Goal: Communication & Community: Answer question/provide support

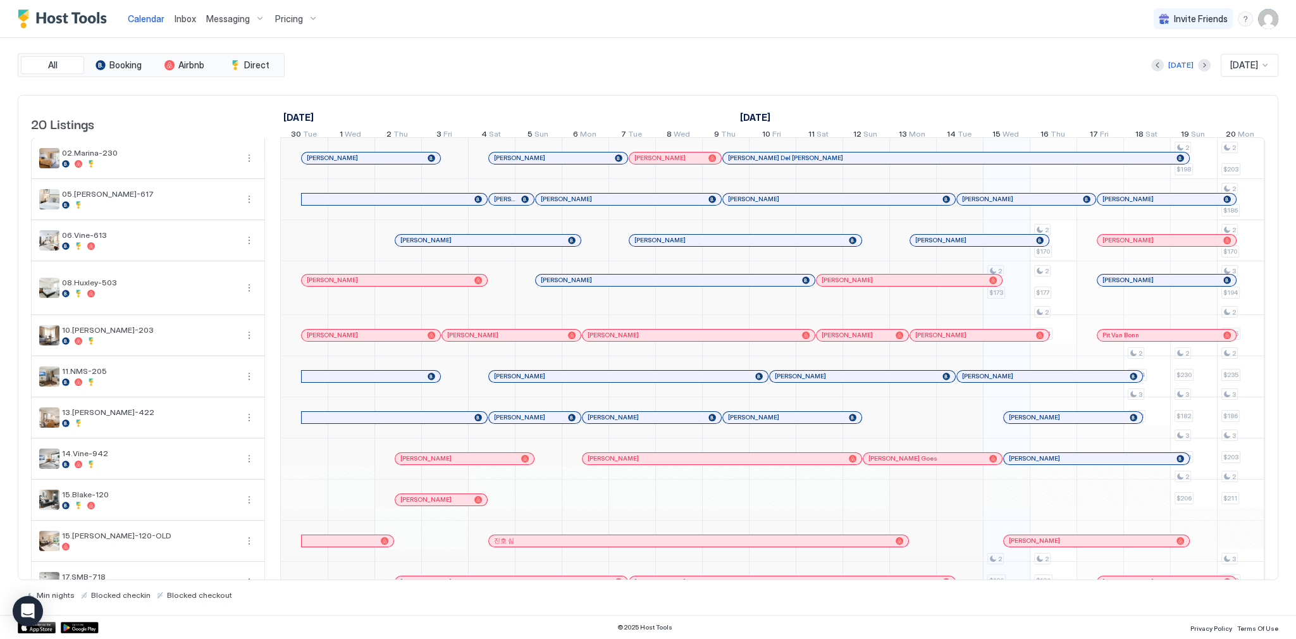
scroll to position [0, 703]
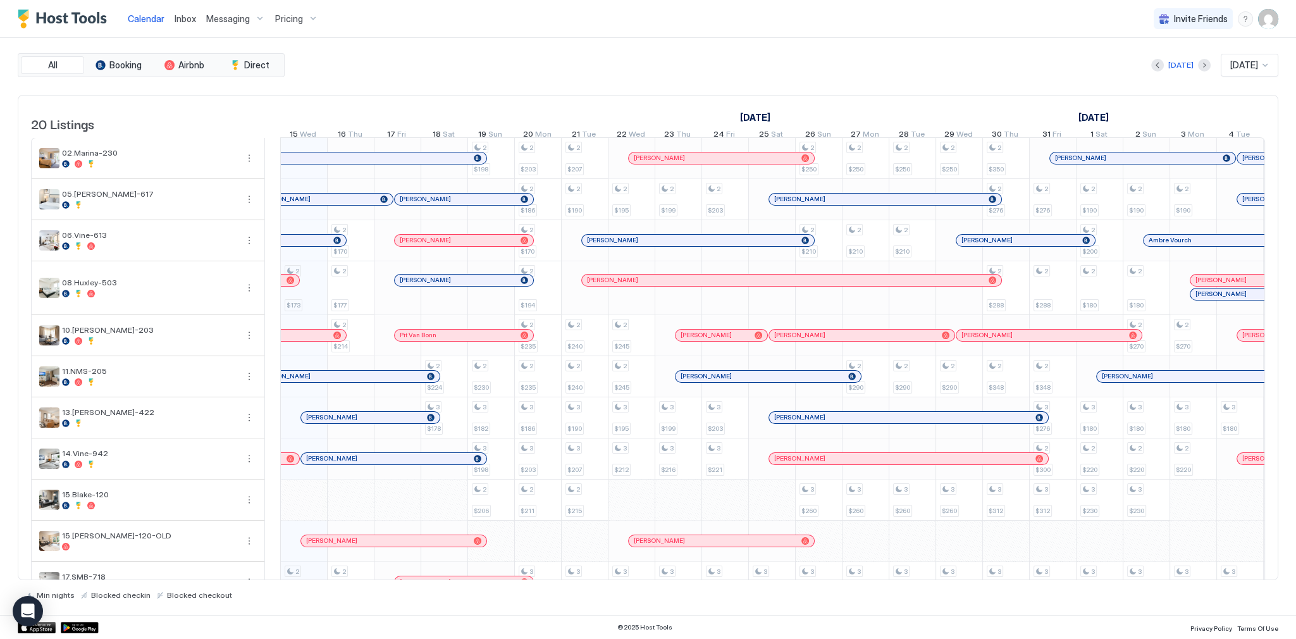
click at [191, 18] on span "Inbox" at bounding box center [186, 18] width 22 height 11
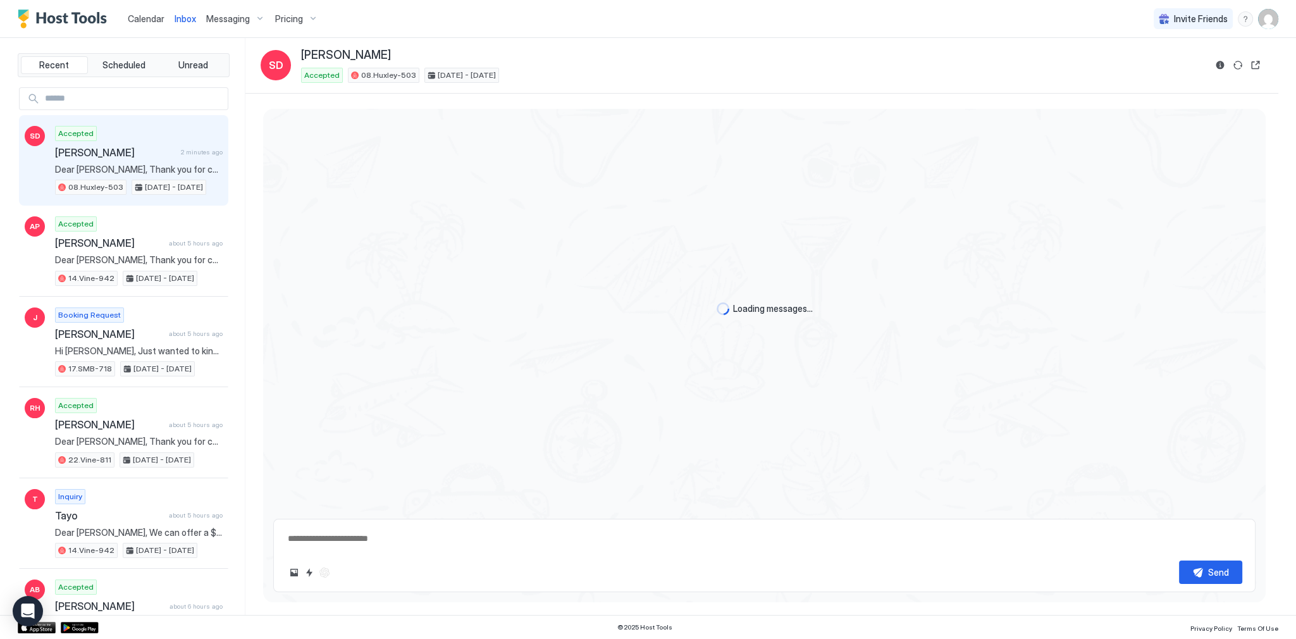
click at [186, 164] on span "Dear [PERSON_NAME], Thank you for choosing to stay at our apartment. 📅 I’d like…" at bounding box center [139, 169] width 168 height 11
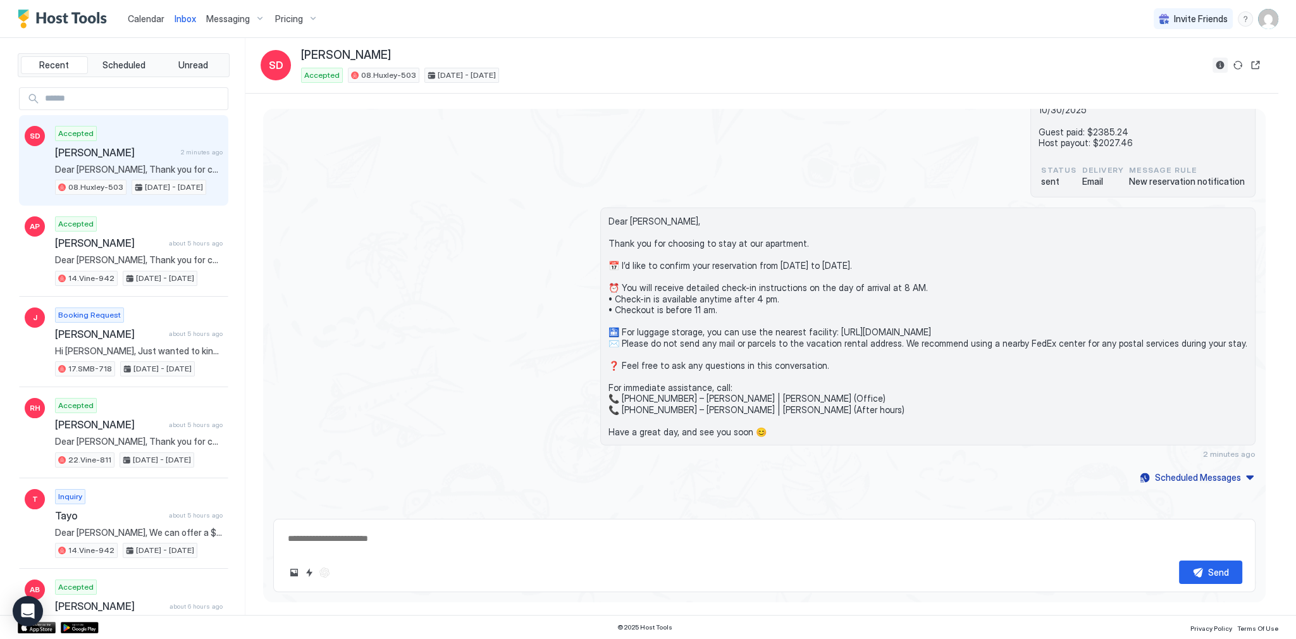
click at [1217, 70] on button "Reservation information" at bounding box center [1219, 65] width 15 height 15
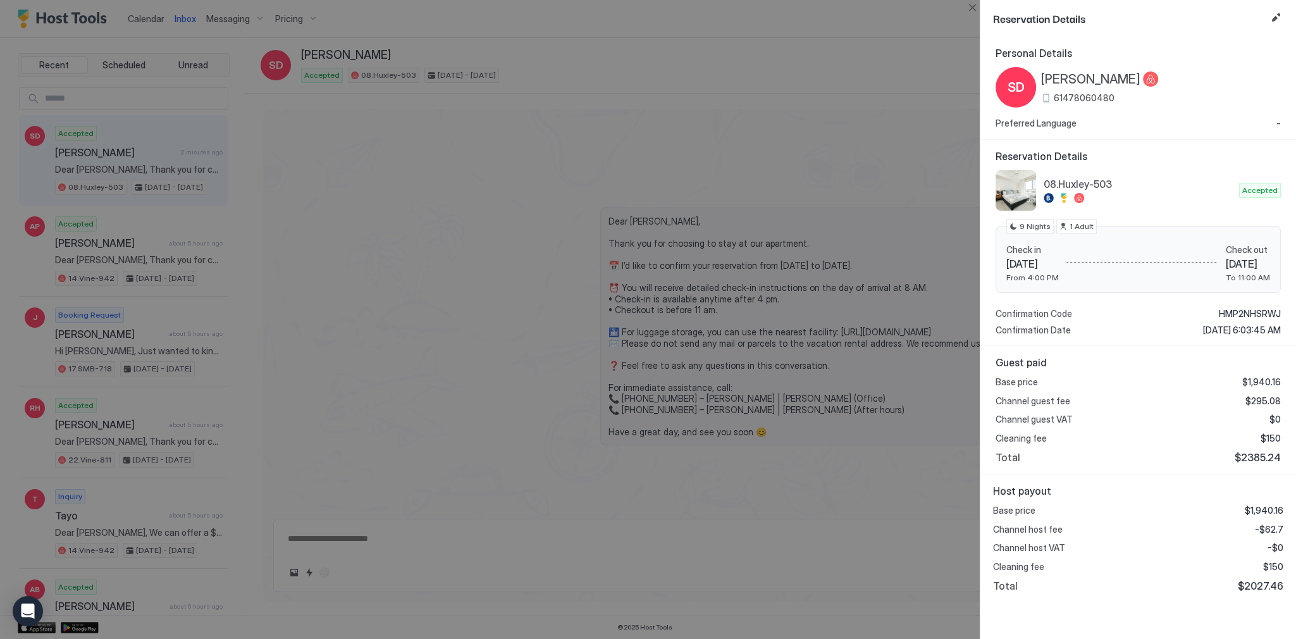
click at [1260, 587] on span "$2027.46" at bounding box center [1261, 585] width 46 height 13
copy span "2027.46"
click at [1285, 524] on div "Host payout Base price $1,940.16 Channel host fee -$62.7 Channel host VAT -$0 C…" at bounding box center [1138, 538] width 316 height 128
click at [1272, 524] on span "-$62.7" at bounding box center [1269, 529] width 28 height 11
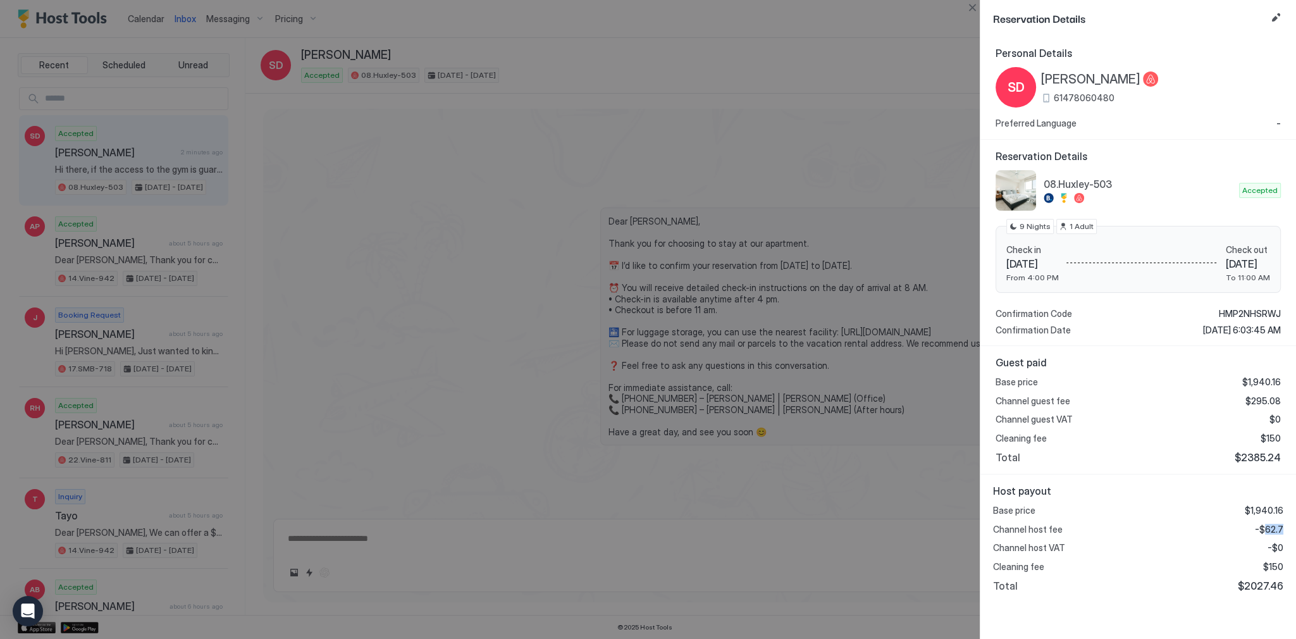
click at [1272, 524] on span "-$62.7" at bounding box center [1269, 529] width 28 height 11
copy span "62.7"
click at [746, 372] on div at bounding box center [648, 319] width 1296 height 639
click at [1131, 73] on span "[PERSON_NAME]" at bounding box center [1090, 79] width 99 height 16
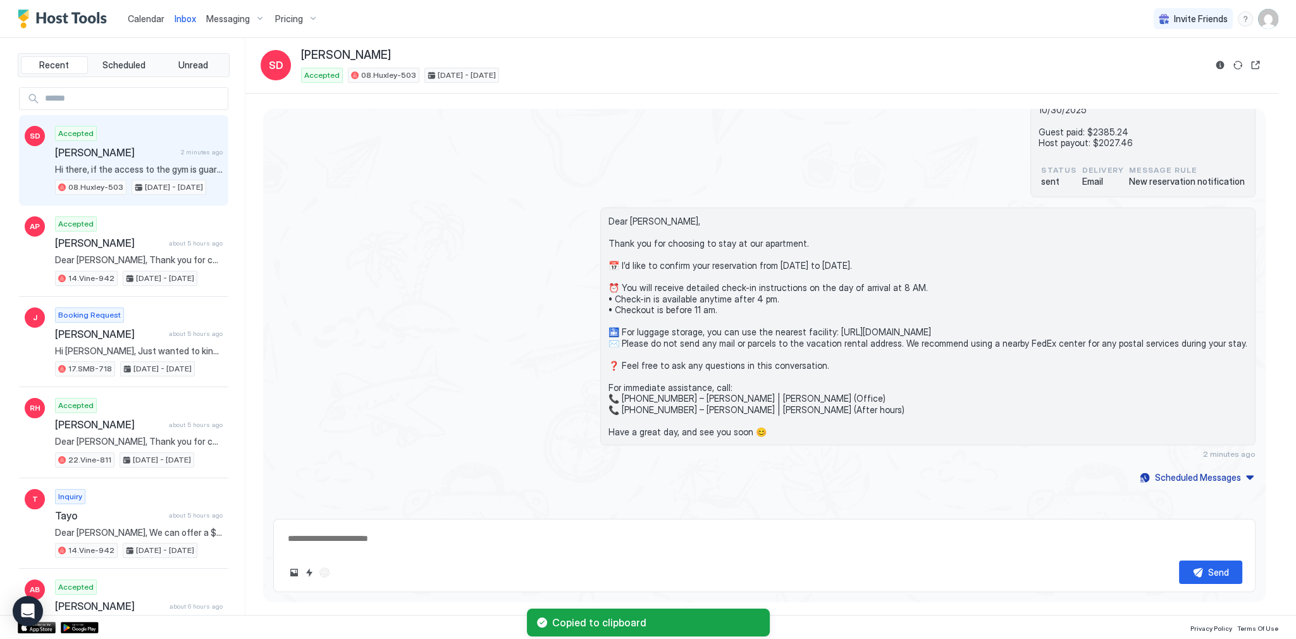
click at [780, 165] on div "08.[PERSON_NAME]-503 Airbnb Reservation number : HMP2NHSRWJ [PERSON_NAME] [DATE…" at bounding box center [764, 114] width 982 height 168
type textarea "*"
click at [161, 168] on span "Hi there, if the access to the gym is guaranteed, then I’d love to lock in my s…" at bounding box center [139, 169] width 168 height 11
click at [311, 572] on button "Quick reply" at bounding box center [309, 572] width 15 height 15
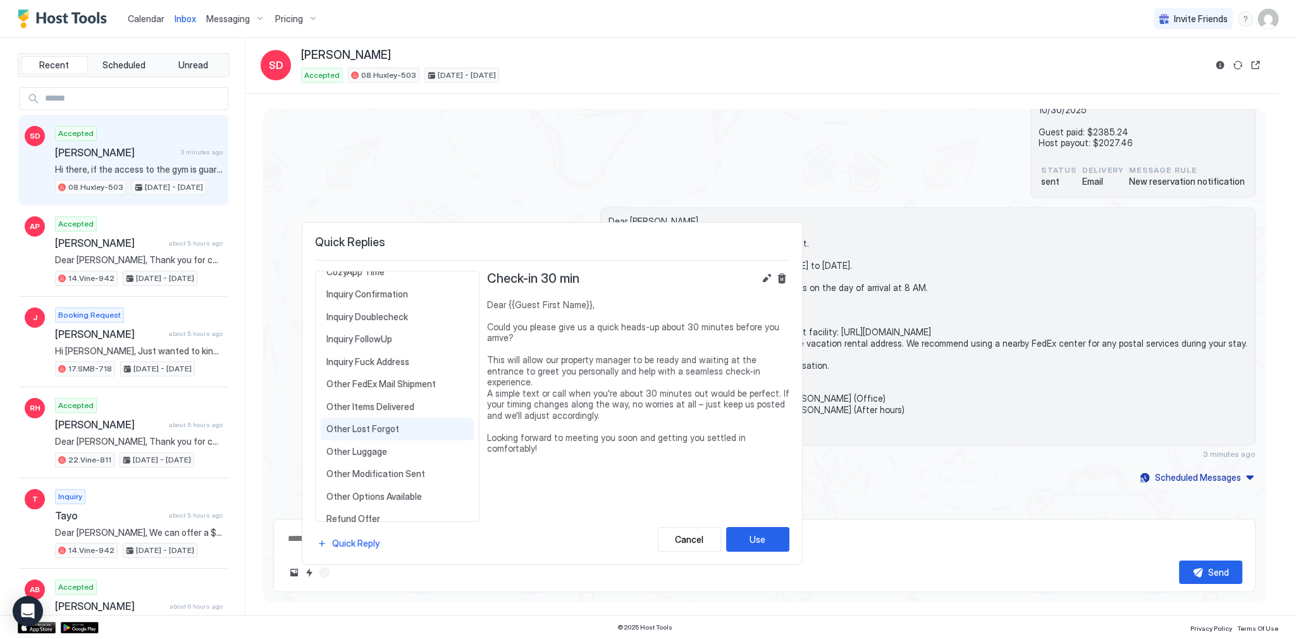
scroll to position [412, 0]
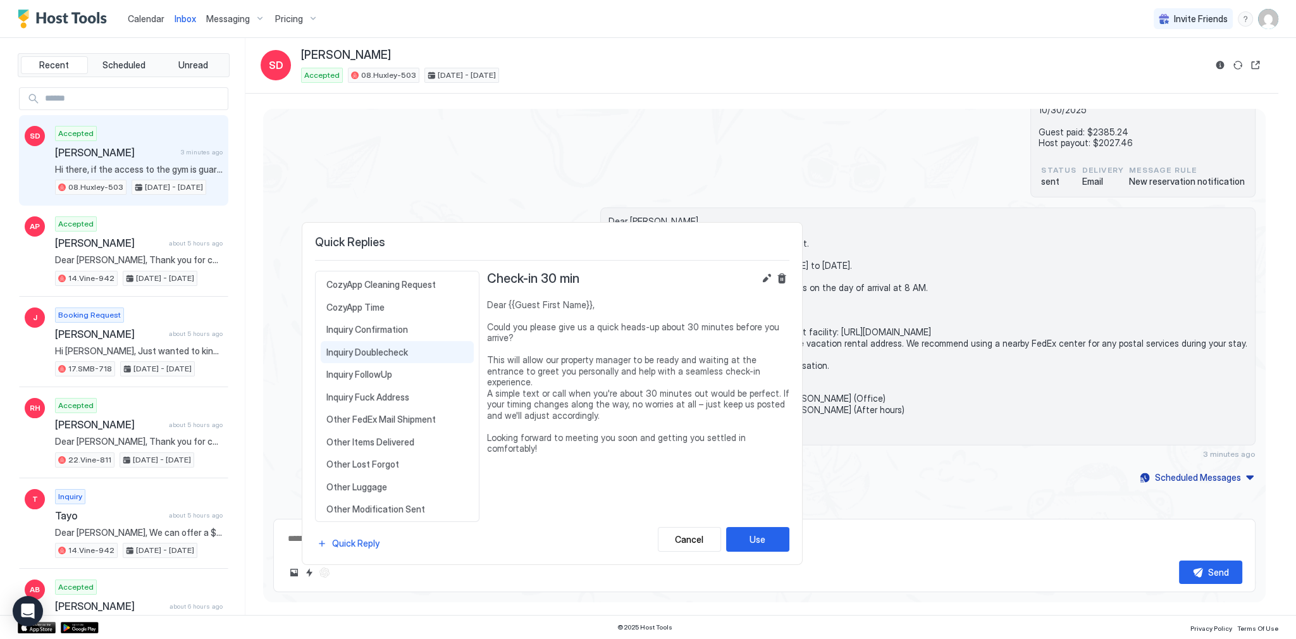
click at [410, 347] on span "Inquiry Doublecheck" at bounding box center [397, 352] width 142 height 11
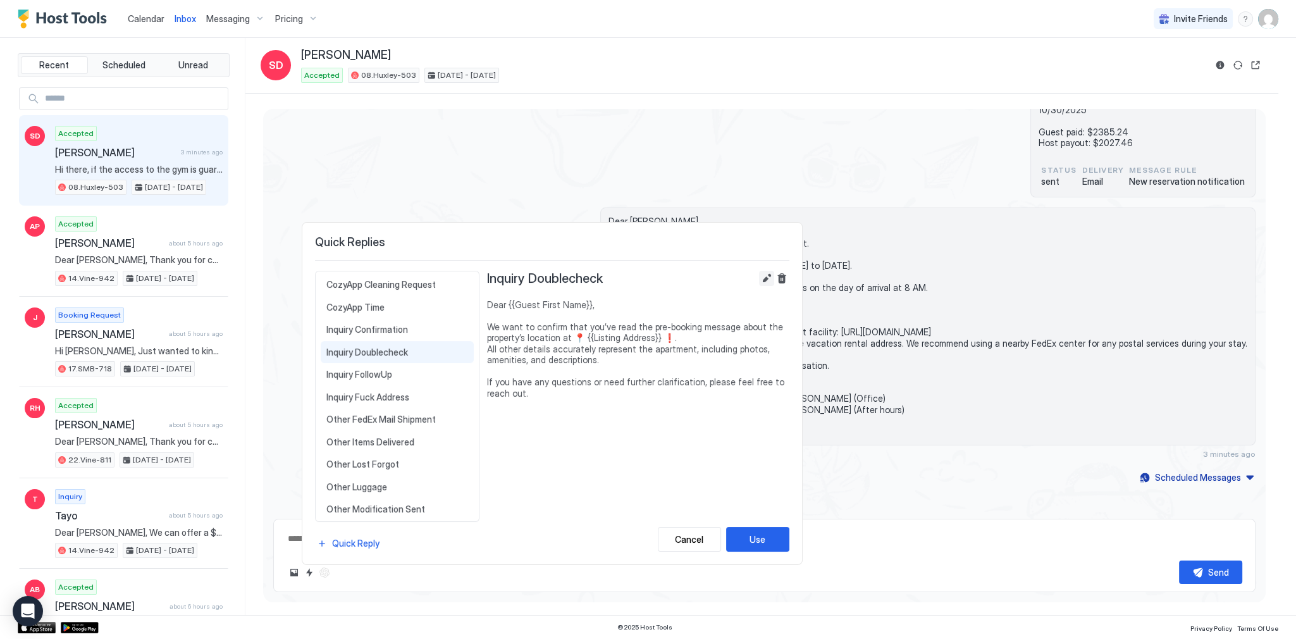
click at [764, 281] on button "Edit" at bounding box center [766, 278] width 15 height 15
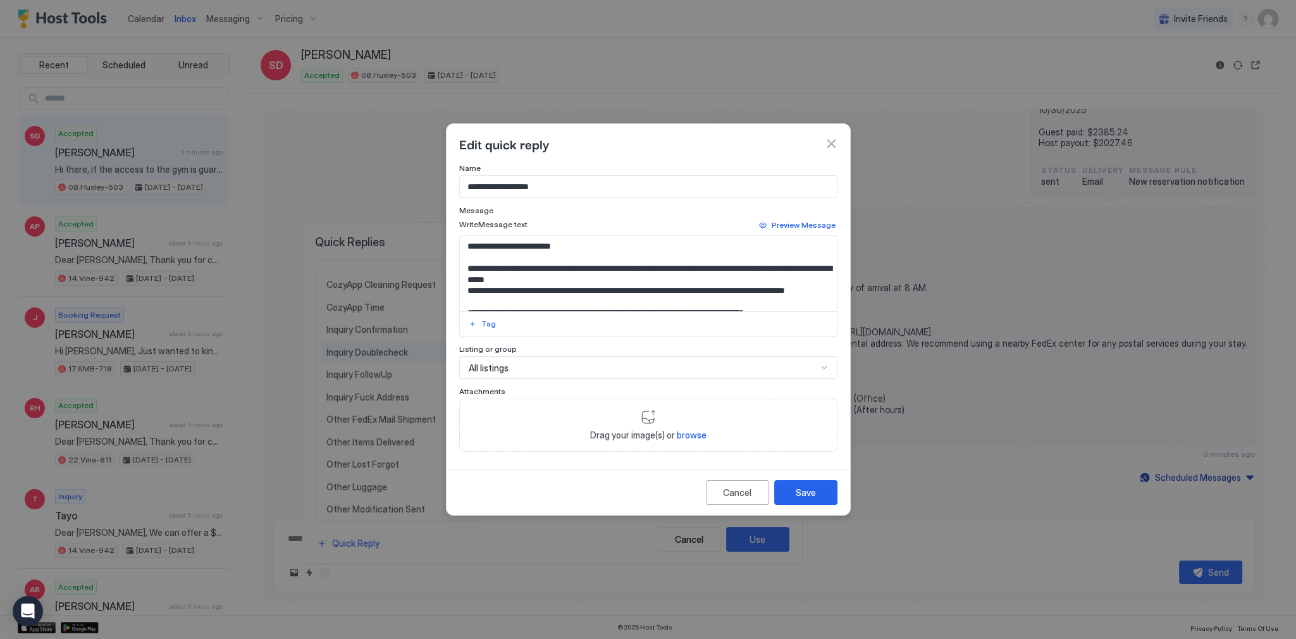
click at [589, 192] on input "**********" at bounding box center [648, 187] width 377 height 22
type input "**********"
click at [591, 190] on input "**********" at bounding box center [648, 187] width 377 height 22
type input "**********"
click at [639, 278] on textarea "**********" at bounding box center [649, 273] width 378 height 75
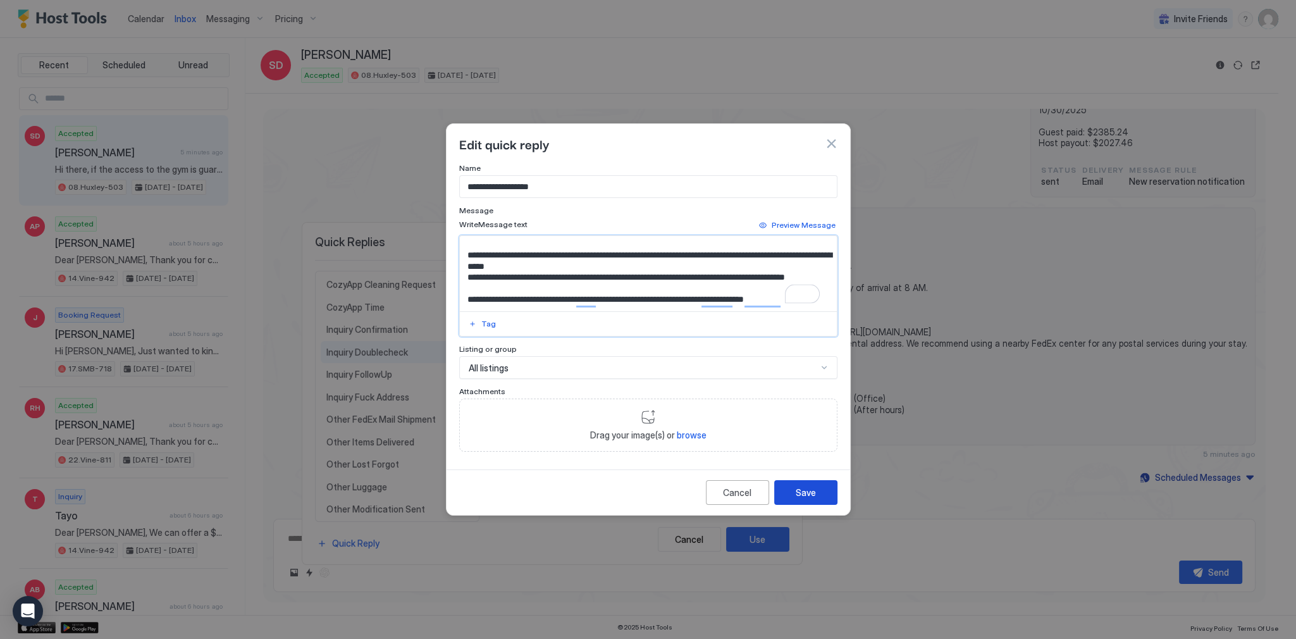
scroll to position [23, 0]
click at [789, 493] on button "Save" at bounding box center [805, 492] width 63 height 25
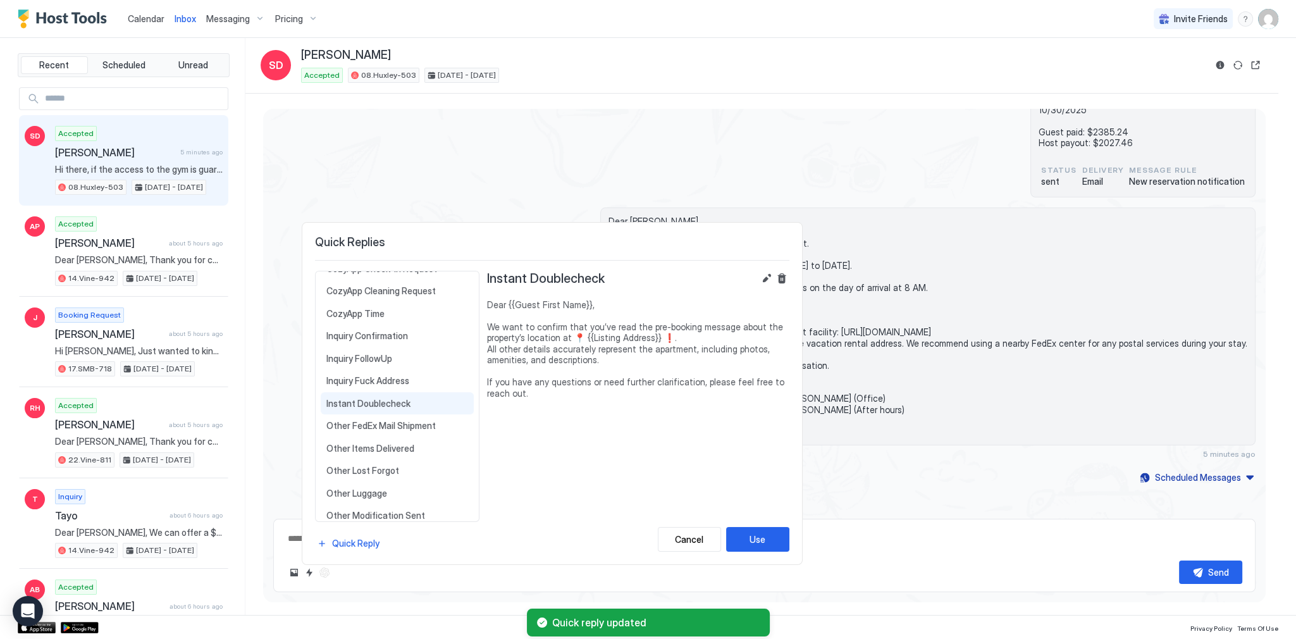
scroll to position [412, 0]
click at [376, 391] on span "Instant Doublecheck" at bounding box center [397, 396] width 142 height 11
click at [774, 534] on button "Use" at bounding box center [757, 539] width 63 height 25
type textarea "*"
type textarea "**********"
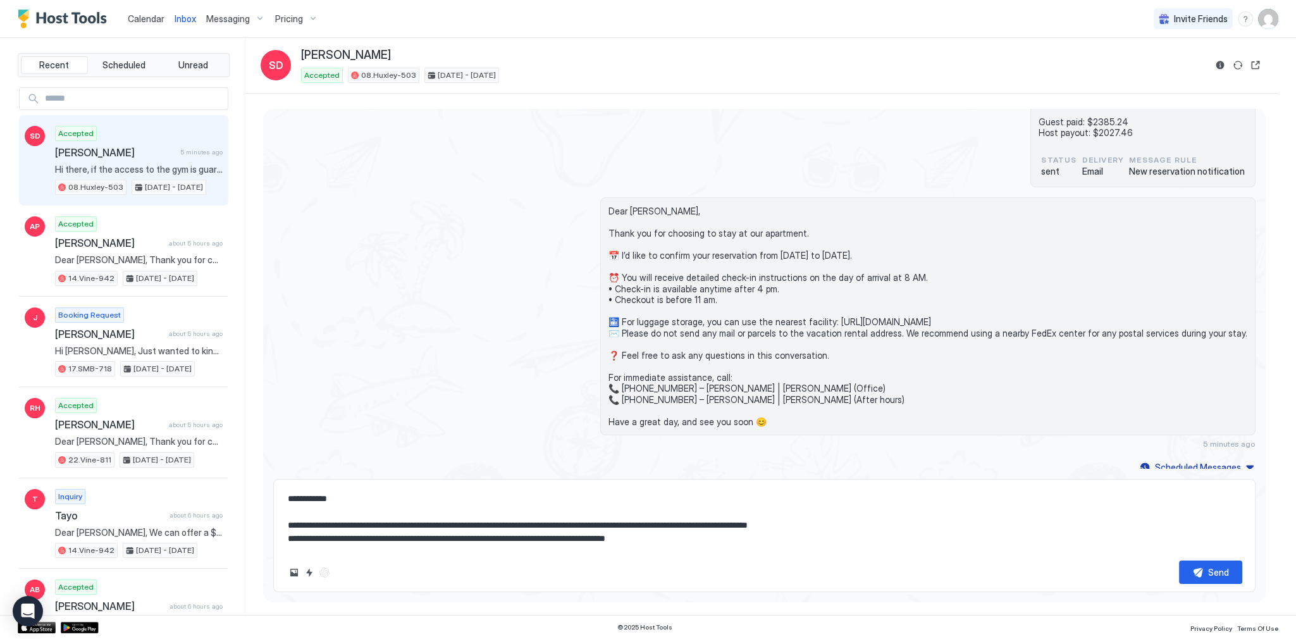
scroll to position [202, 0]
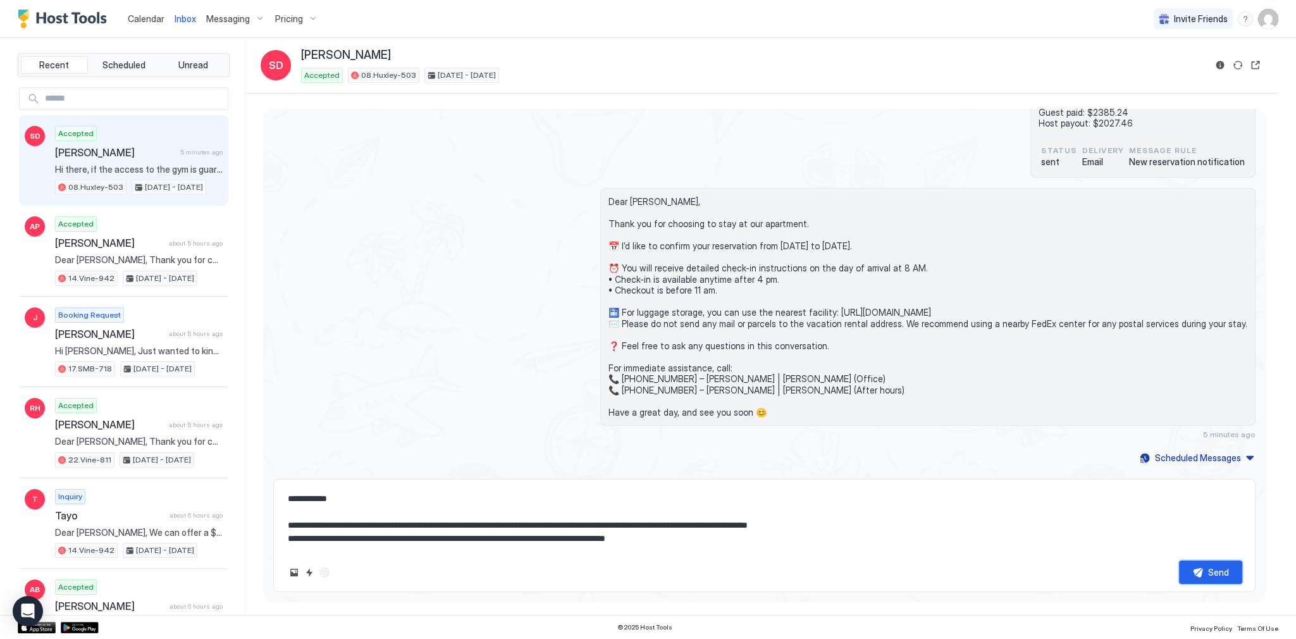
click at [1207, 569] on button "Send" at bounding box center [1210, 571] width 63 height 23
click at [711, 319] on span "Dear [PERSON_NAME], Thank you for choosing to stay at our apartment. 📅 I’d like…" at bounding box center [927, 306] width 639 height 221
type textarea "*"
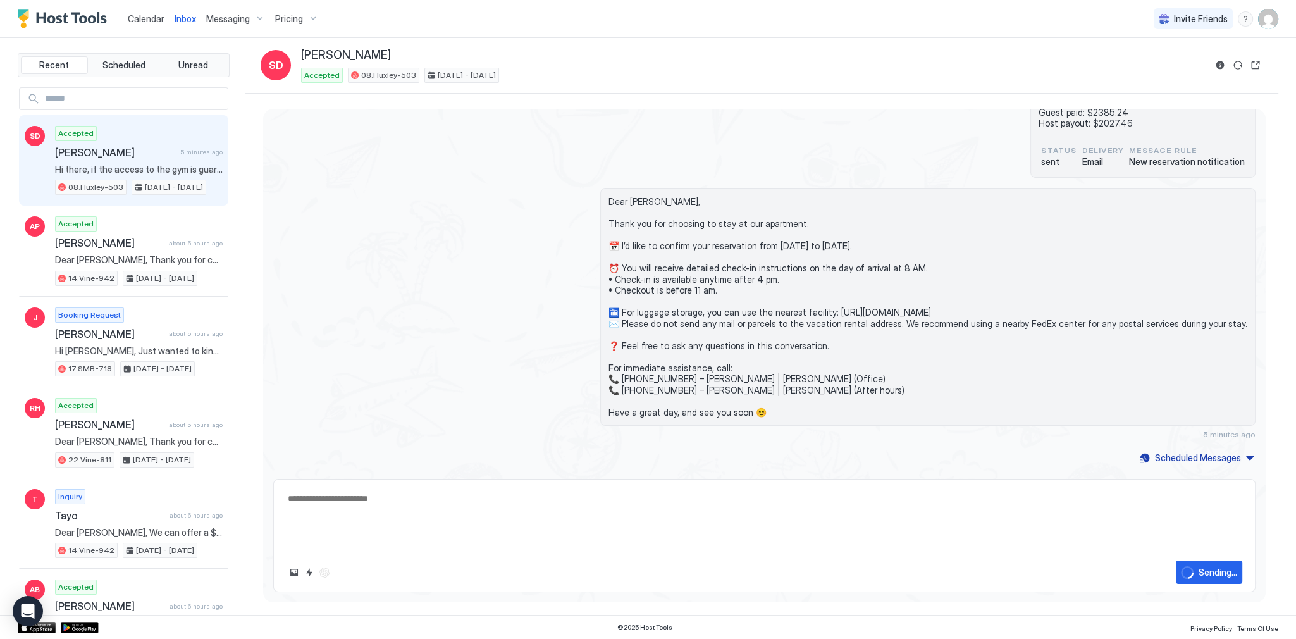
scroll to position [288, 0]
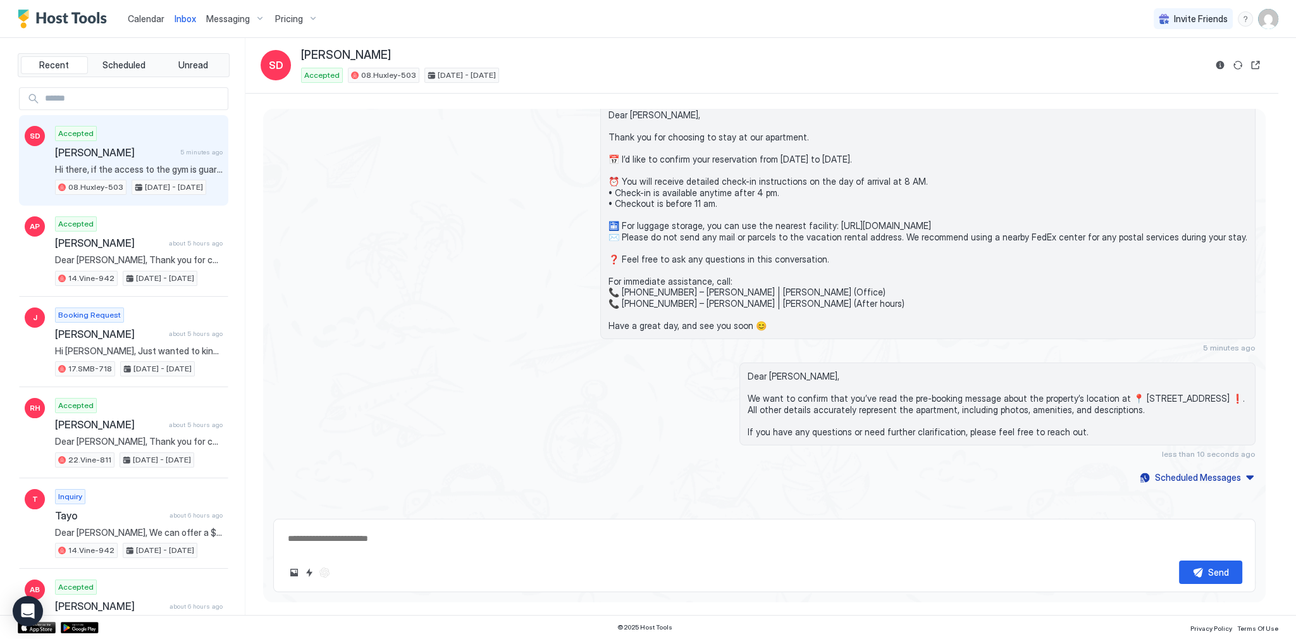
type textarea "*"
click at [438, 162] on div "Dear [PERSON_NAME], Thank you for choosing to stay at our apartment. 📅 I’d like…" at bounding box center [764, 226] width 982 height 251
click at [142, 13] on span "Calendar" at bounding box center [146, 18] width 37 height 11
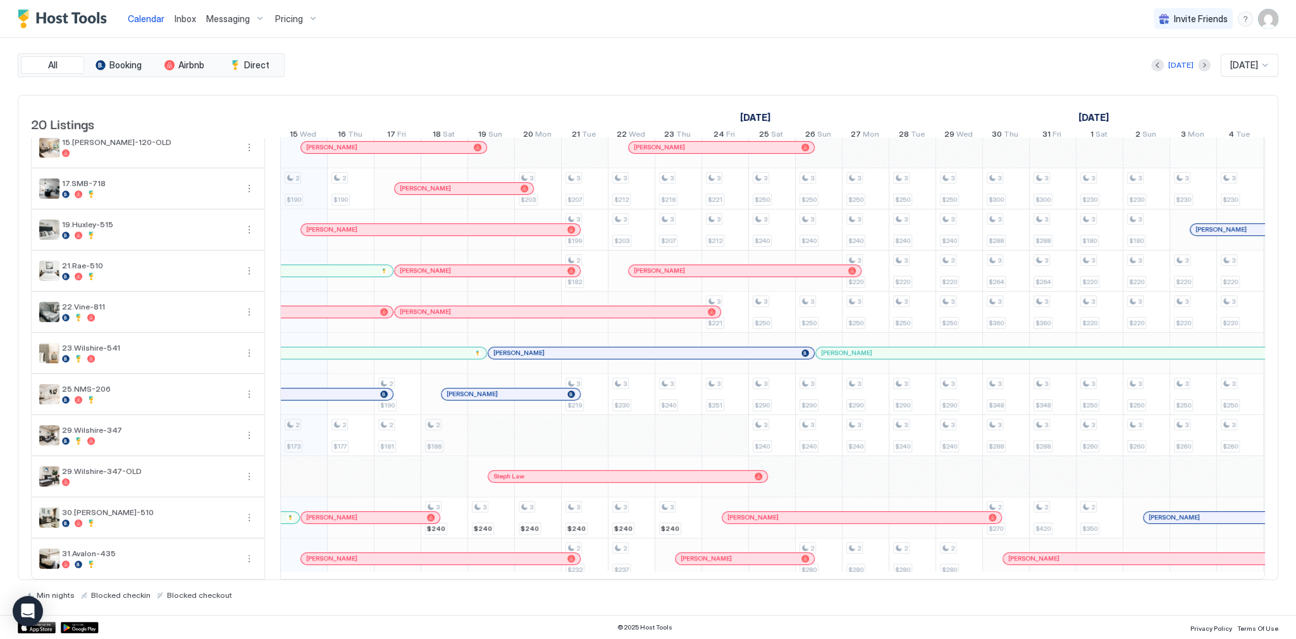
scroll to position [0, 551]
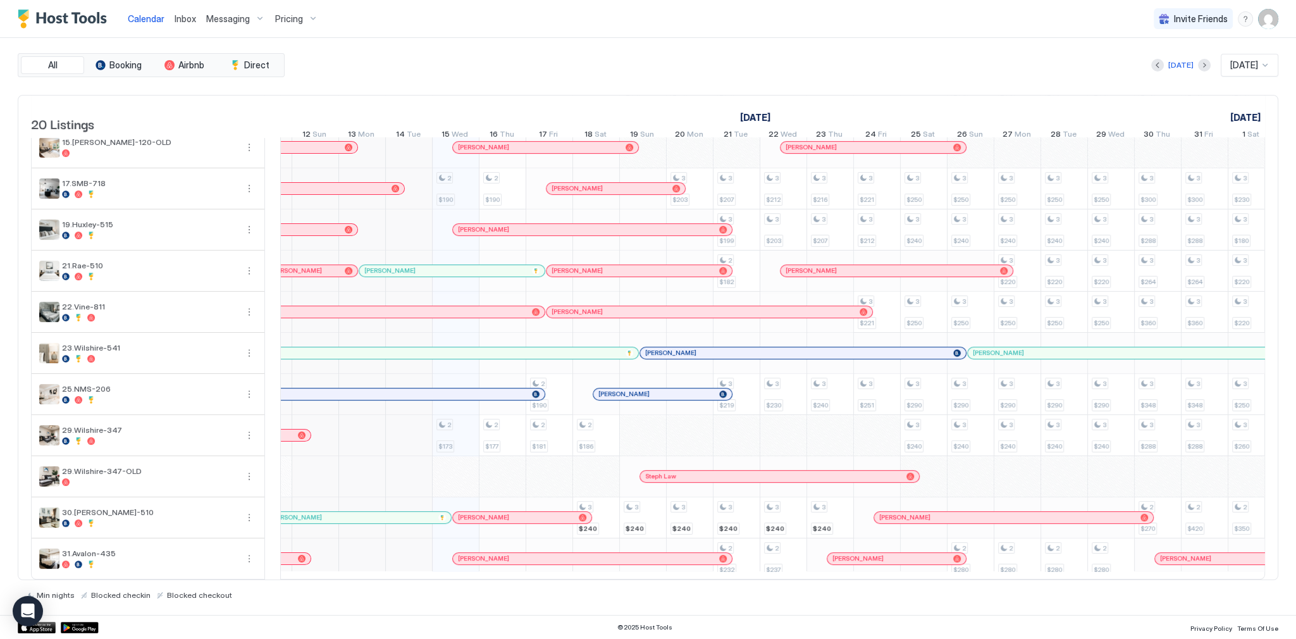
click at [532, 17] on div "Calendar Inbox Messaging Pricing Invite Friends SG" at bounding box center [648, 19] width 1296 height 38
